Goal: Information Seeking & Learning: Learn about a topic

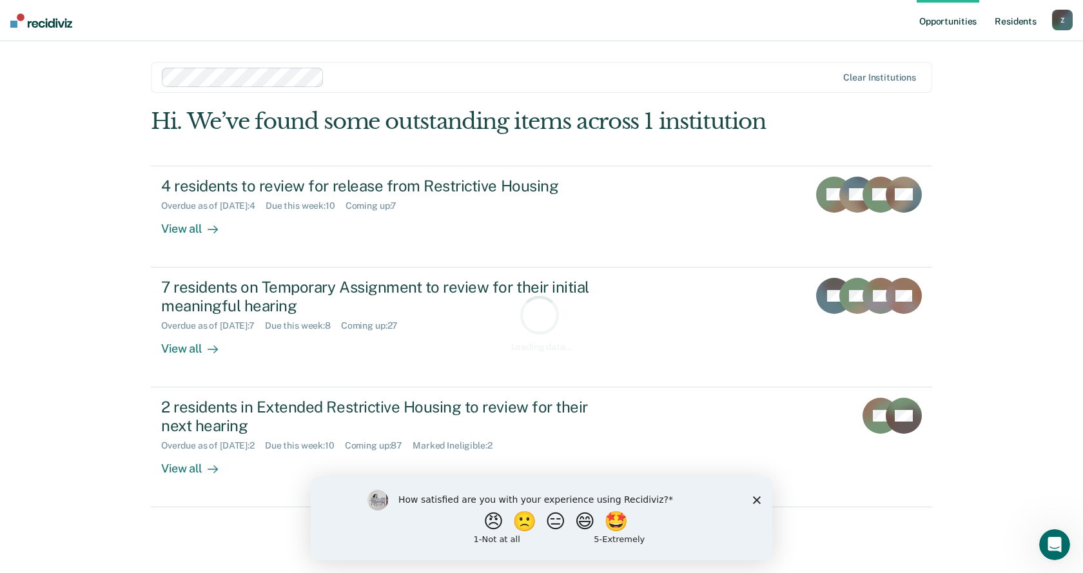
click at [1013, 21] on link "Resident s" at bounding box center [1015, 20] width 47 height 41
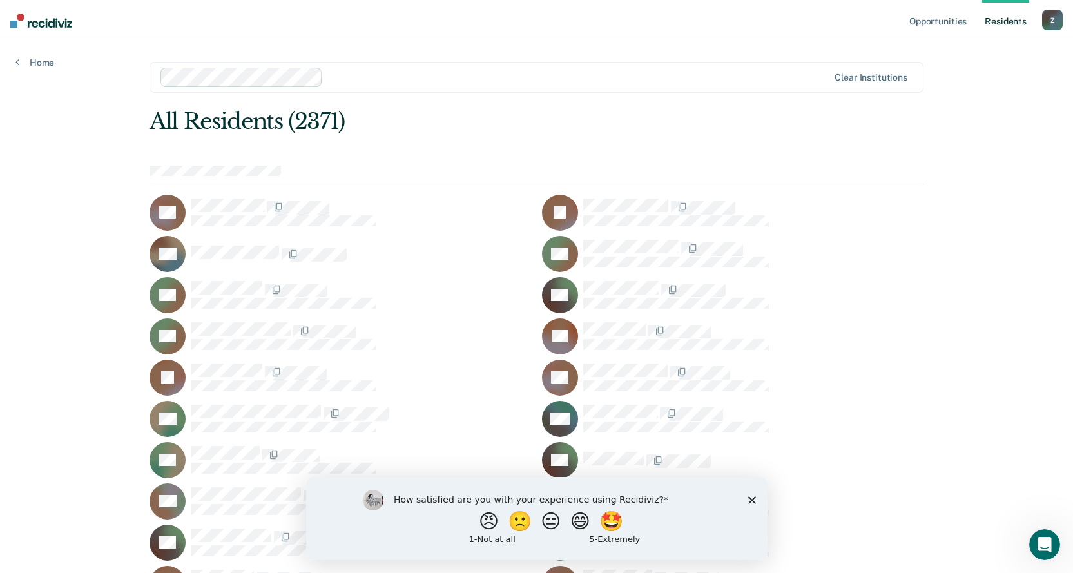
click at [752, 494] on div "How satisfied are you with your experience using Recidiviz? 😠 🙁 😑 😄 🤩 1 - Not a…" at bounding box center [537, 517] width 462 height 83
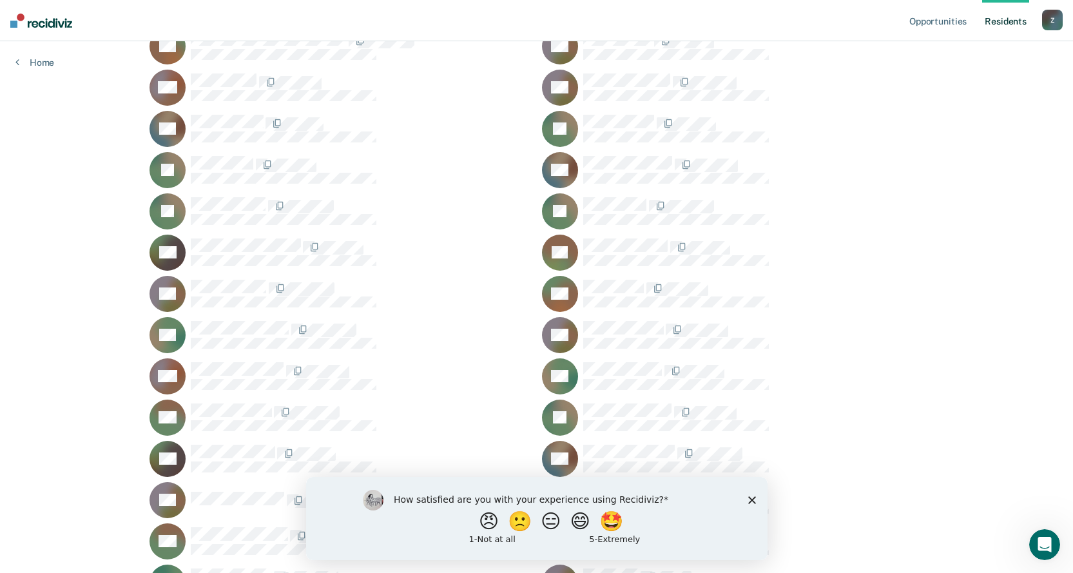
click at [746, 498] on div "How satisfied are you with your experience using Recidiviz? 😠 🙁 😑 😄 🤩 1 - Not a…" at bounding box center [537, 517] width 462 height 83
click at [748, 496] on icon "Close survey" at bounding box center [752, 500] width 8 height 8
click at [549, 527] on button "😑" at bounding box center [551, 520] width 23 height 19
click at [744, 503] on div "How satisfied are you with your experience using Recidiviz? 😠 🙁 😑 😄 🤩 1 - Not a…" at bounding box center [537, 517] width 462 height 83
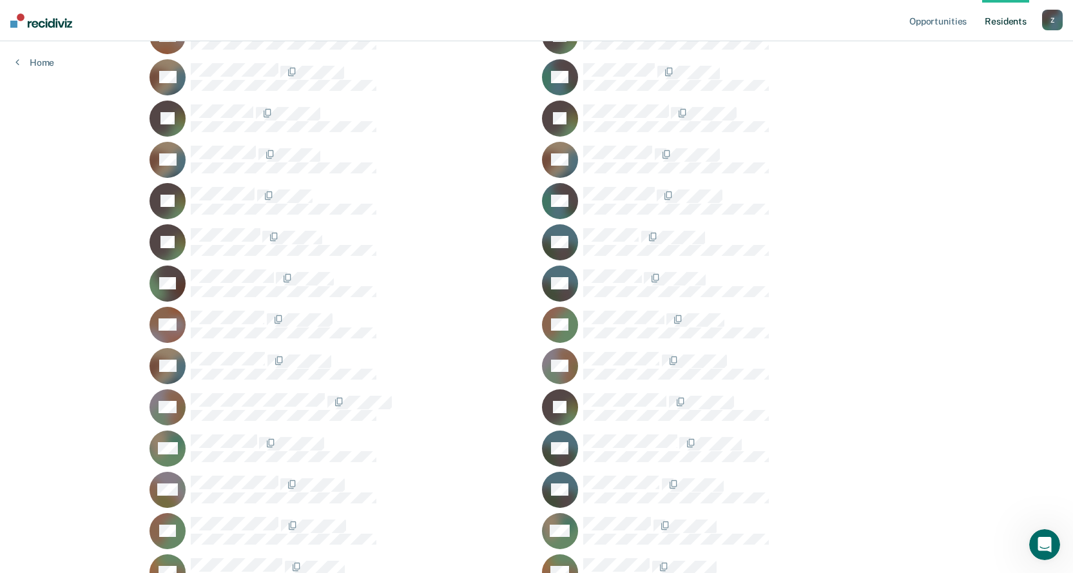
scroll to position [15588, 0]
